Goal: Task Accomplishment & Management: Complete application form

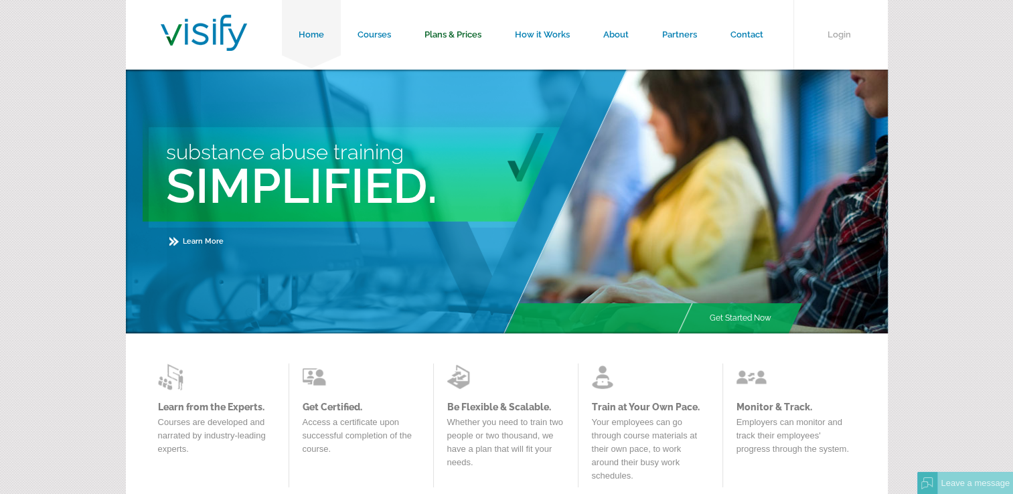
click at [458, 35] on link "Plans & Prices" at bounding box center [453, 35] width 90 height 70
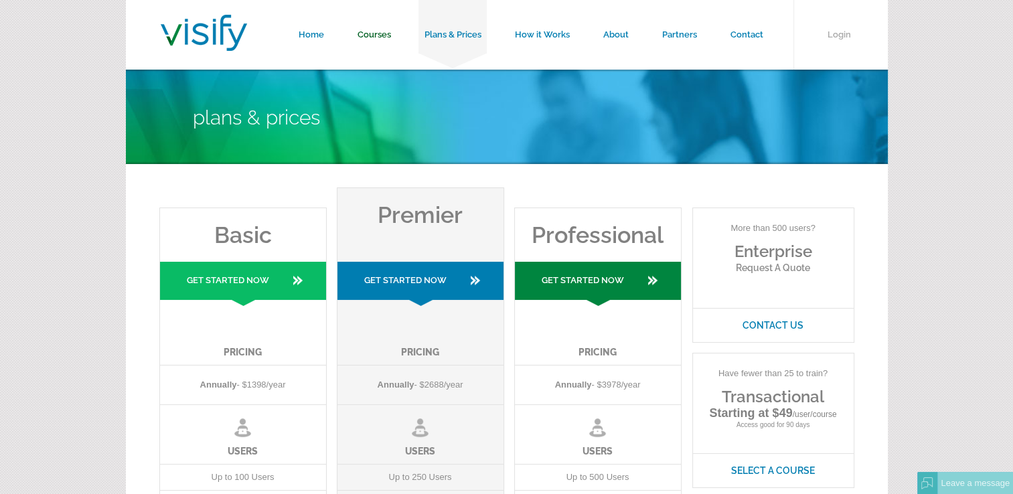
click at [382, 25] on link "Courses" at bounding box center [374, 35] width 67 height 70
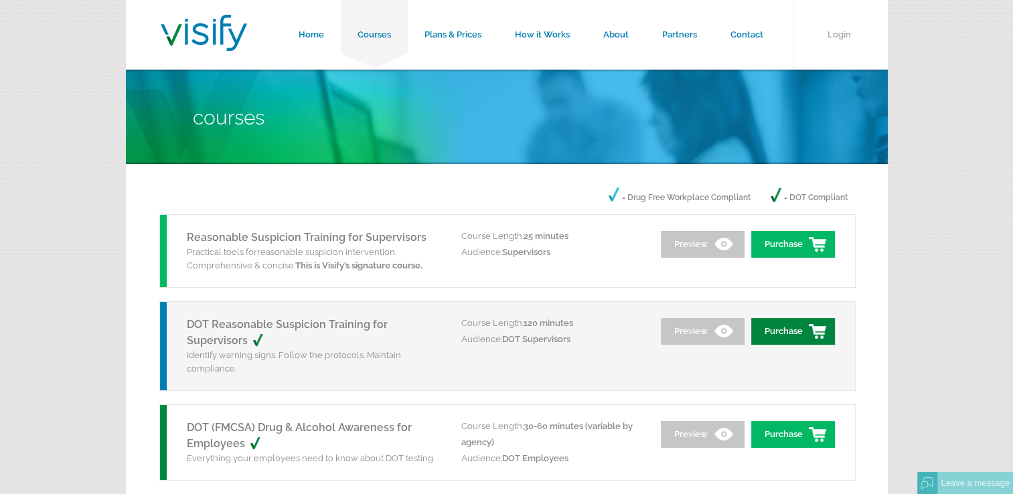
click at [793, 337] on link "Purchase" at bounding box center [793, 331] width 84 height 27
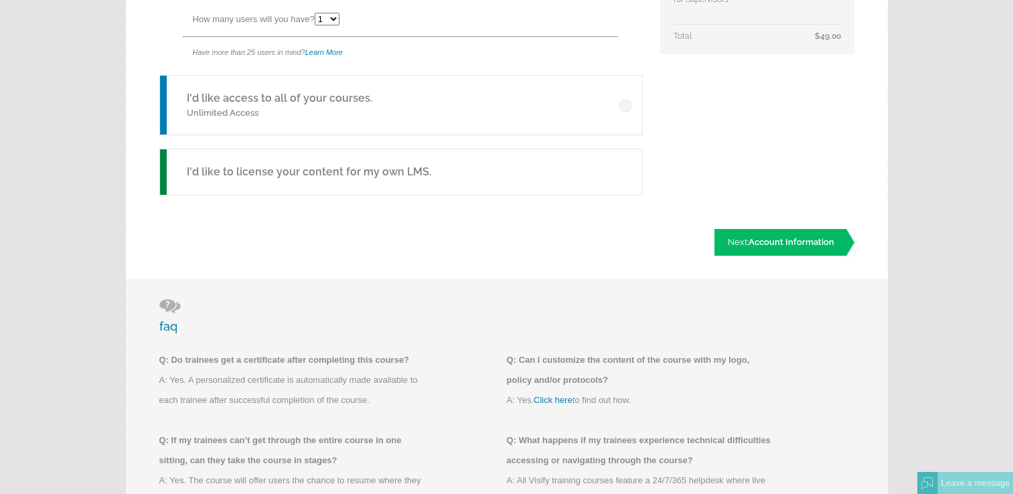
scroll to position [469, 0]
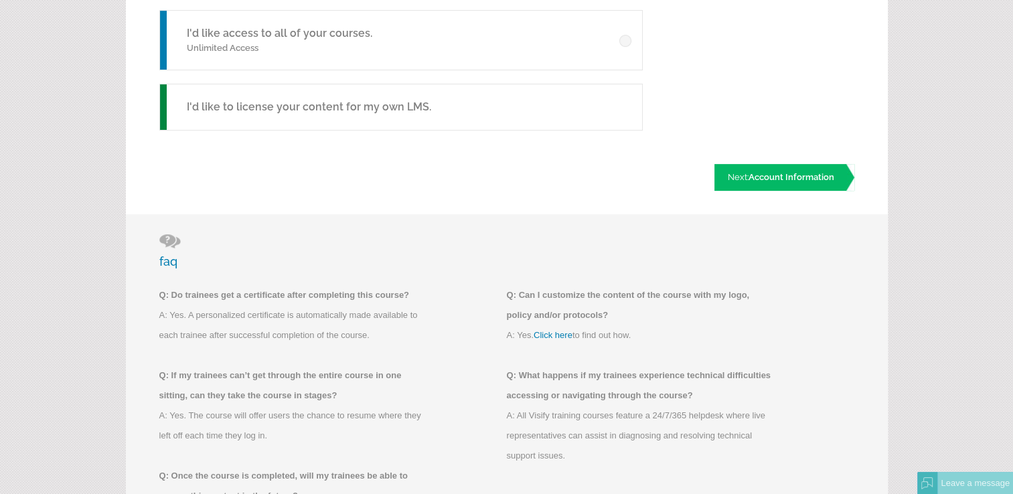
click at [375, 108] on h5 "I'd like to license your content for my own LMS." at bounding box center [309, 107] width 244 height 16
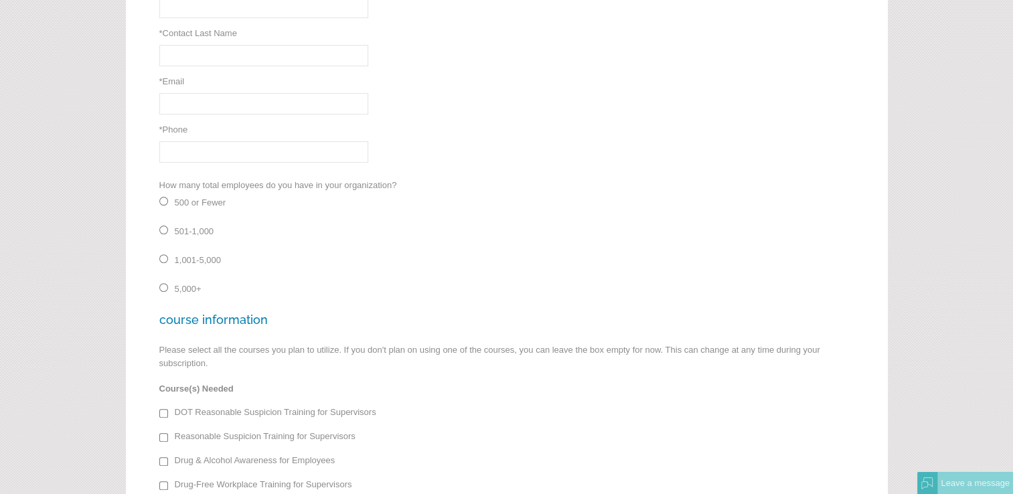
scroll to position [536, 0]
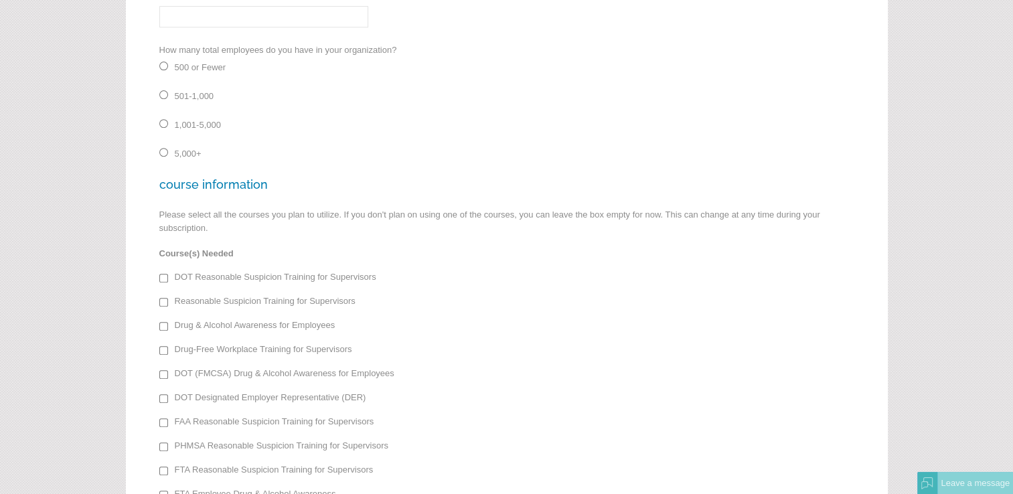
click at [167, 281] on td "DOT Reasonable Suspicion Training for Supervisors" at bounding box center [282, 284] width 246 height 24
click at [161, 277] on input "DOT Reasonable Suspicion Training for Supervisors" at bounding box center [163, 278] width 9 height 9
checkbox input "true"
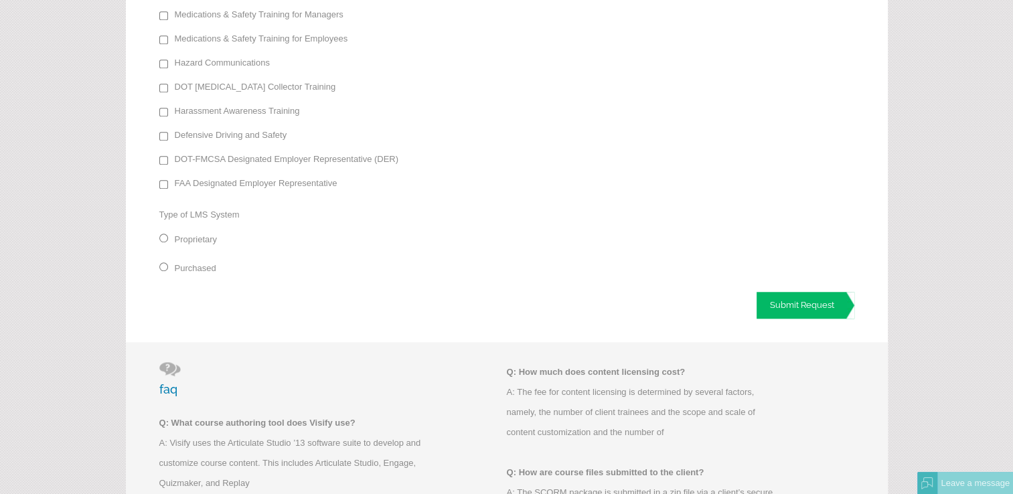
scroll to position [1138, 0]
click at [166, 263] on input "Purchased" at bounding box center [163, 264] width 9 height 9
radio input "true"
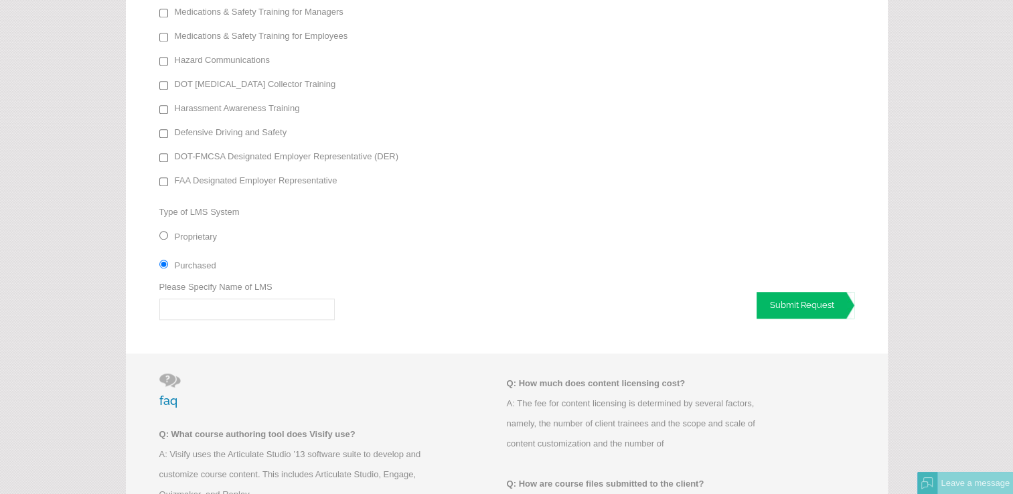
click at [165, 235] on input "Proprietary" at bounding box center [163, 235] width 9 height 9
radio input "true"
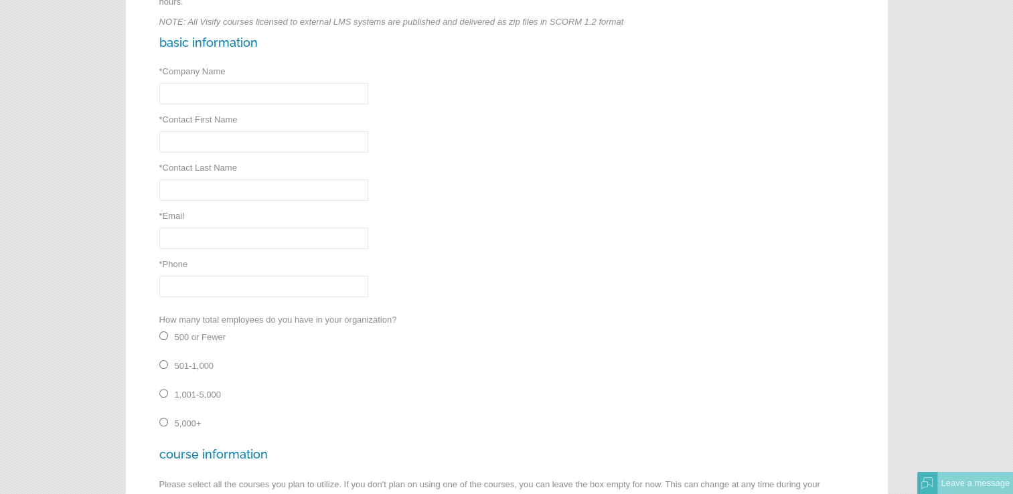
scroll to position [268, 0]
click at [278, 95] on input "* Company Name" at bounding box center [263, 91] width 209 height 21
type input "Pow Beauty LLC"
type input "LaSasha"
type input "[PHONE_NUMBER]"
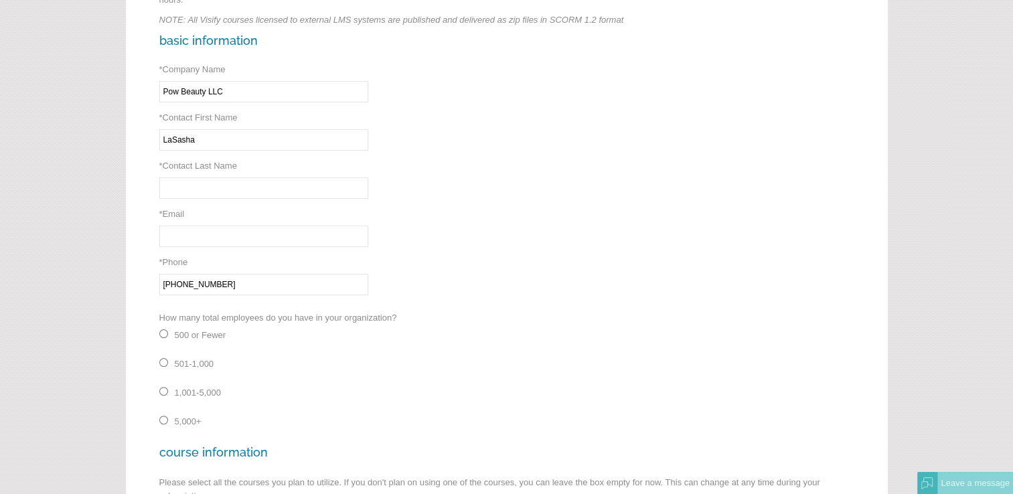
click at [266, 193] on input "* Contact Last Name" at bounding box center [263, 187] width 209 height 21
type input "[PERSON_NAME]"
click at [230, 233] on input "[EMAIL_ADDRESS][DOMAIN_NAME]" at bounding box center [263, 236] width 209 height 21
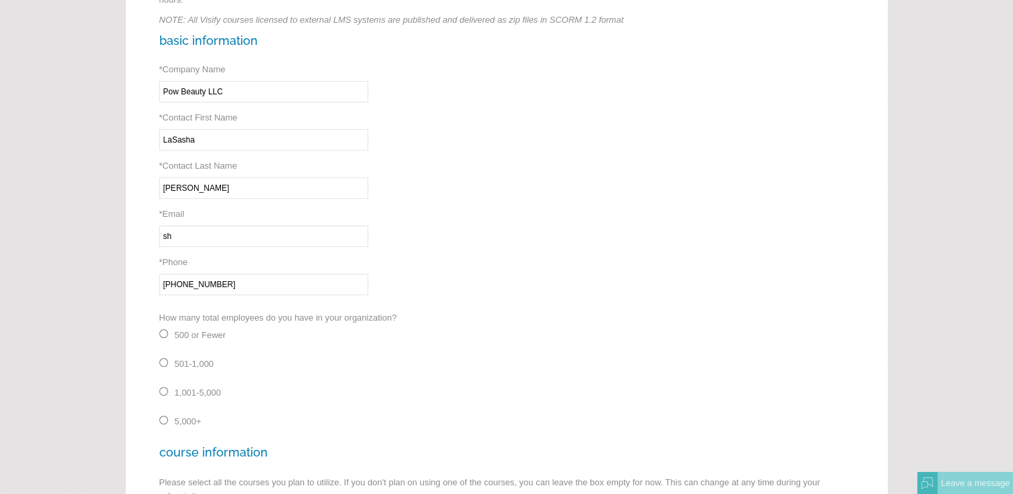
type input "s"
type input "[EMAIL_ADDRESS][DOMAIN_NAME]"
click at [173, 335] on td "500 or Fewer" at bounding box center [192, 337] width 67 height 29
click at [164, 329] on input "500 or Fewer" at bounding box center [163, 333] width 9 height 9
radio input "true"
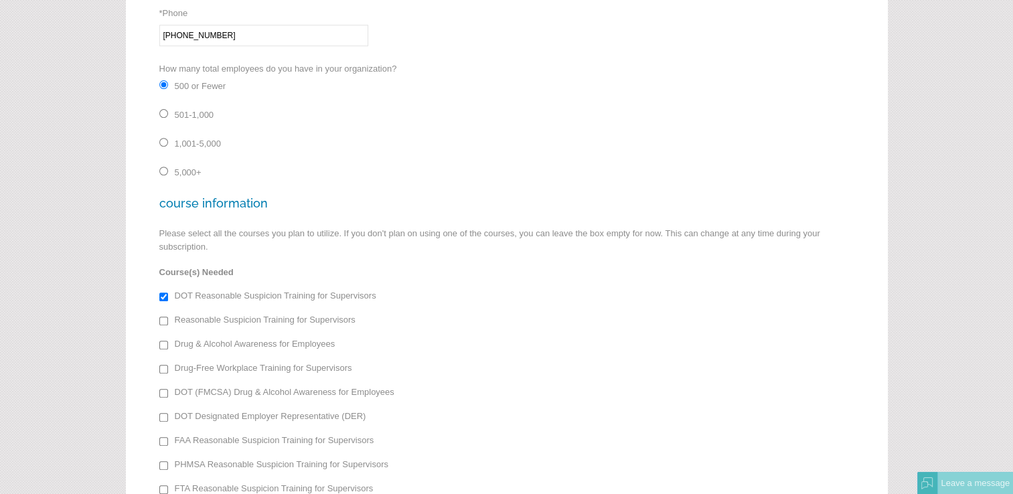
scroll to position [469, 0]
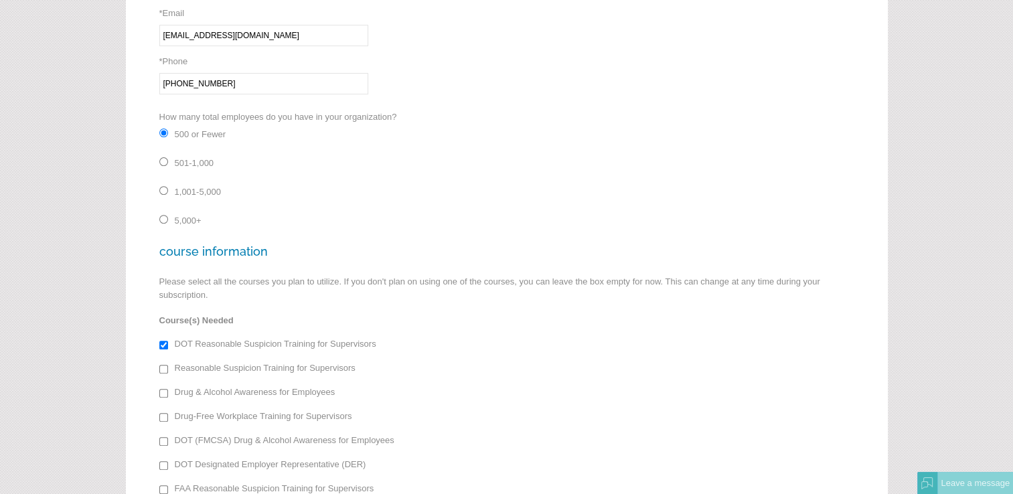
click at [279, 82] on input "[PHONE_NUMBER]" at bounding box center [263, 83] width 209 height 21
type input "[PHONE_NUMBER]"
click at [466, 196] on div "Content Licensing Solutions Do you have your own Learning Management System (LM…" at bounding box center [506, 342] width 695 height 1247
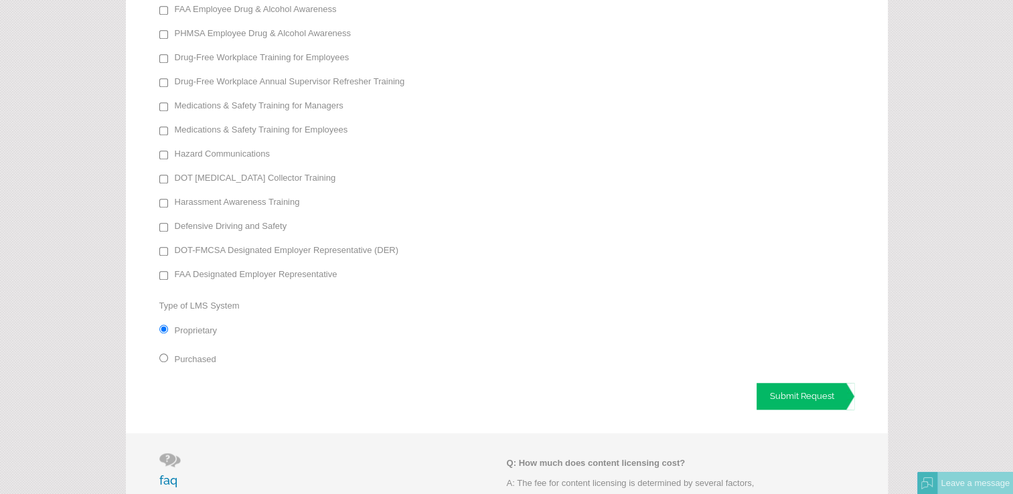
scroll to position [1339, 0]
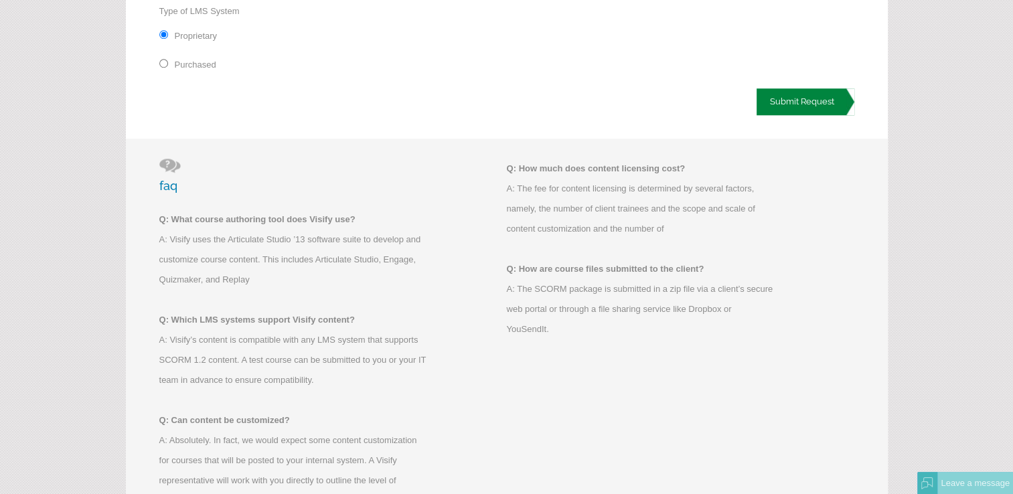
click at [817, 100] on link "Submit Request" at bounding box center [806, 101] width 98 height 27
